Goal: Task Accomplishment & Management: Use online tool/utility

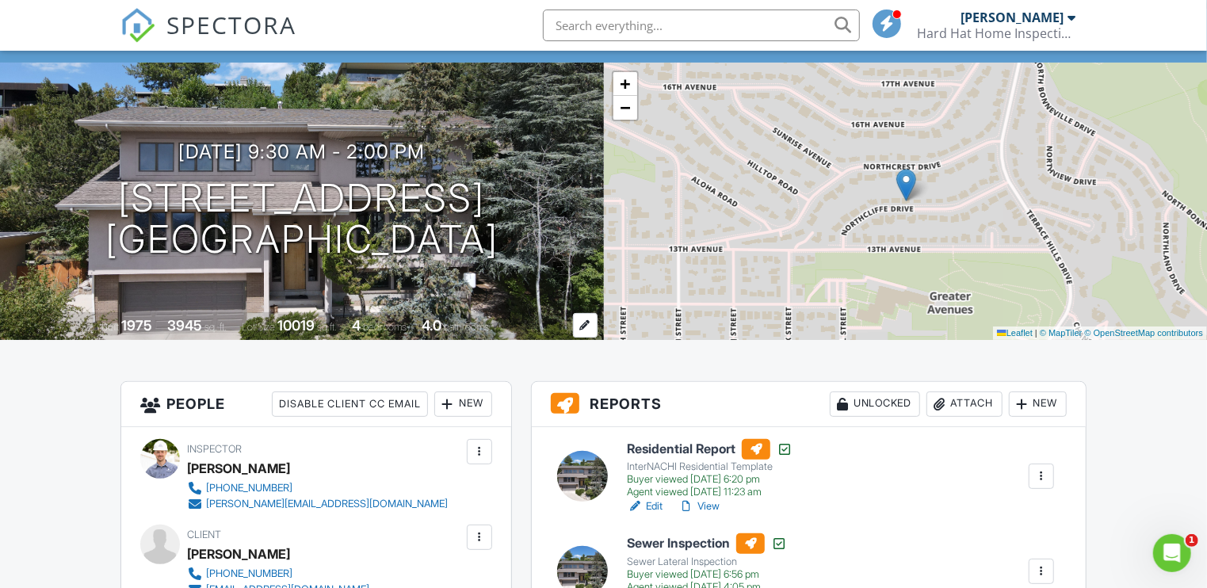
scroll to position [99, 0]
click at [960, 408] on div "Attach" at bounding box center [965, 404] width 76 height 25
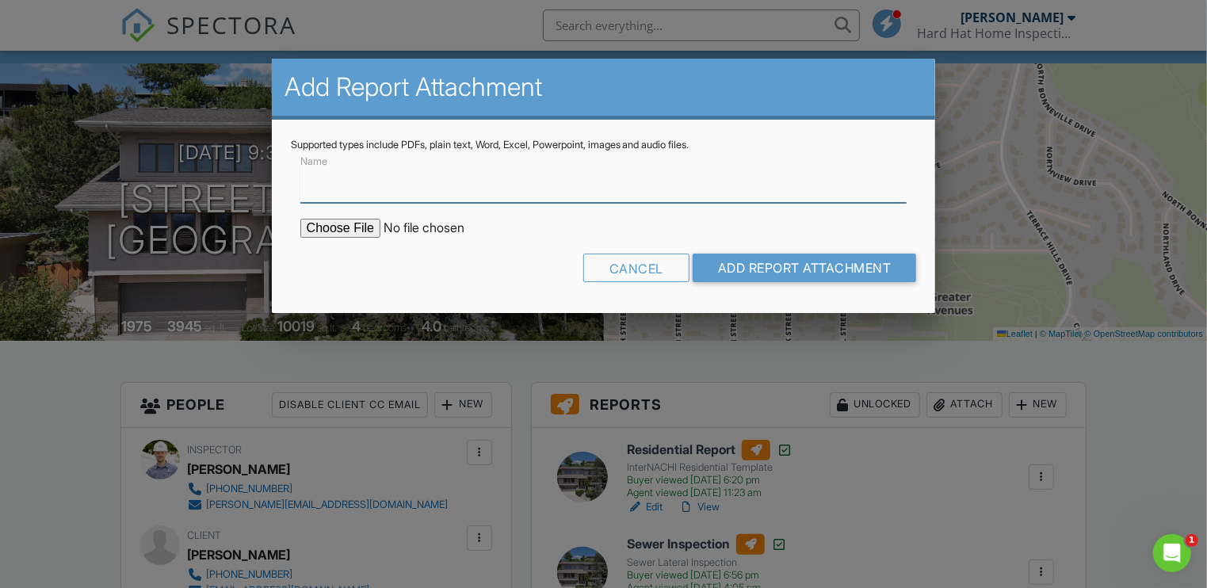
click at [342, 189] on input "Name" at bounding box center [603, 183] width 607 height 39
type input "Radon Report"
click at [346, 231] on input "file" at bounding box center [435, 228] width 270 height 19
type input "C:\fakepath\807_Northcliffe_Dr.pdf"
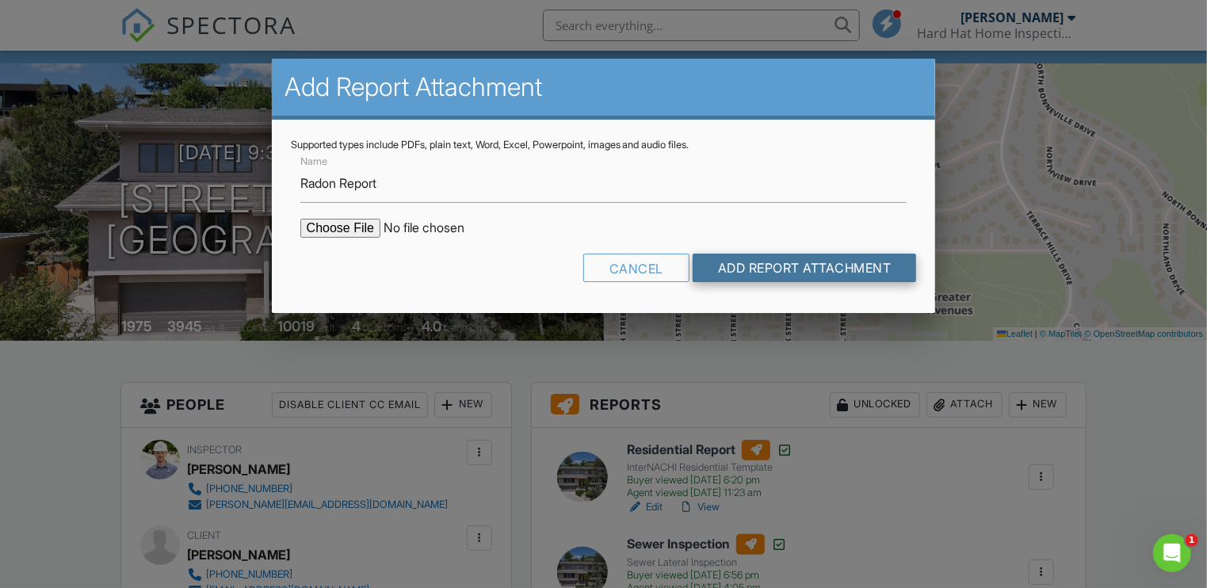
click at [782, 267] on input "Add Report Attachment" at bounding box center [805, 268] width 224 height 29
